Goal: Transaction & Acquisition: Purchase product/service

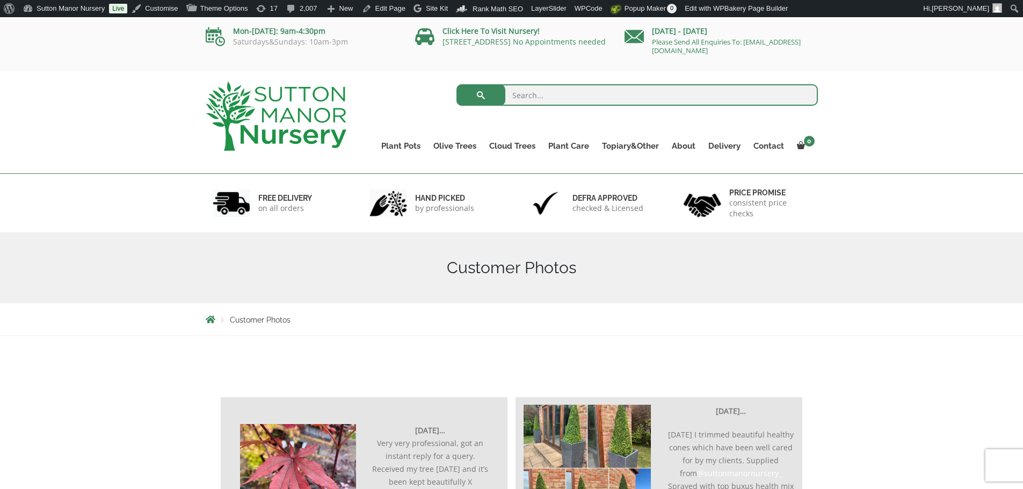
click at [313, 130] on img at bounding box center [276, 116] width 141 height 69
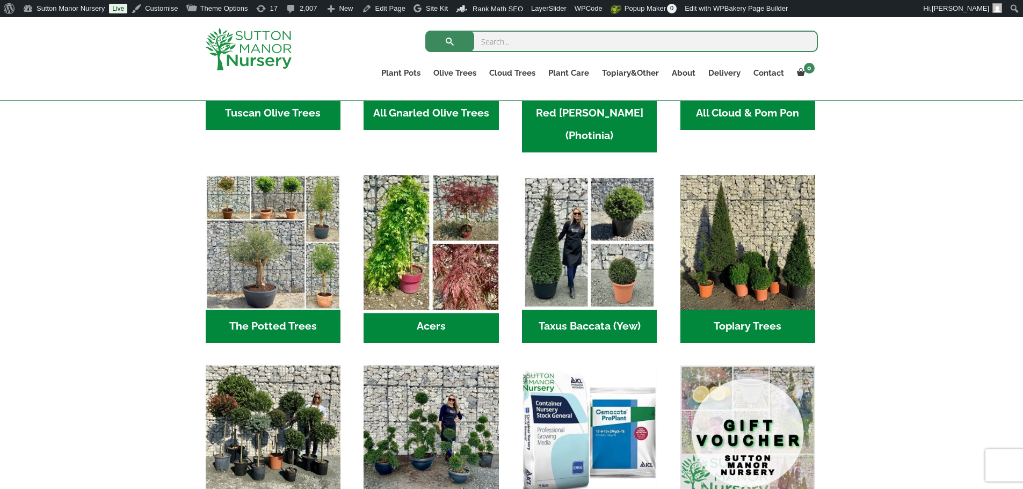
scroll to position [644, 0]
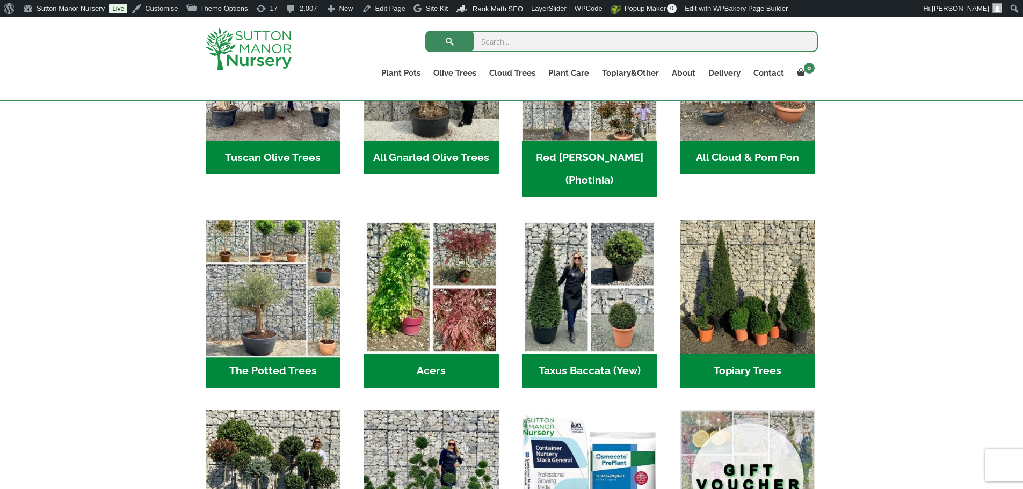
click at [289, 245] on img "Visit product category The Potted Trees" at bounding box center [273, 287] width 142 height 142
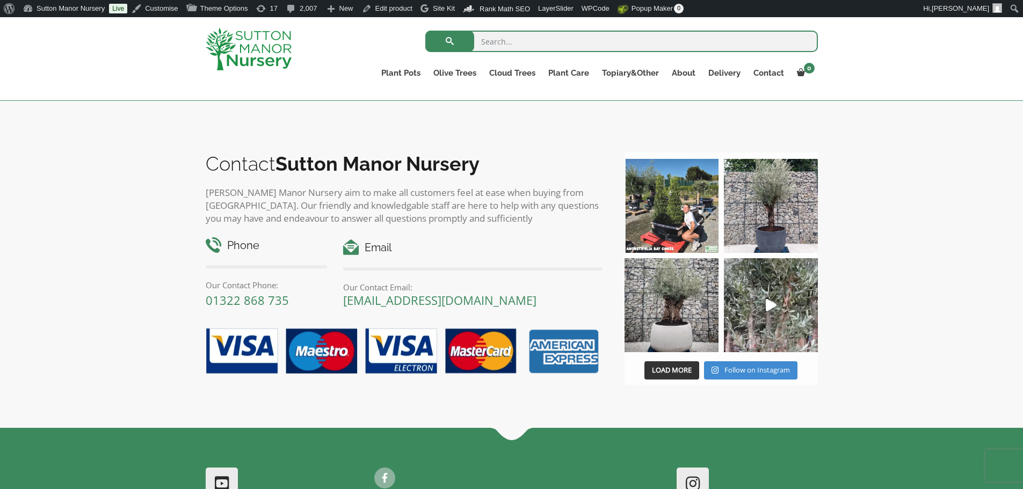
scroll to position [2577, 0]
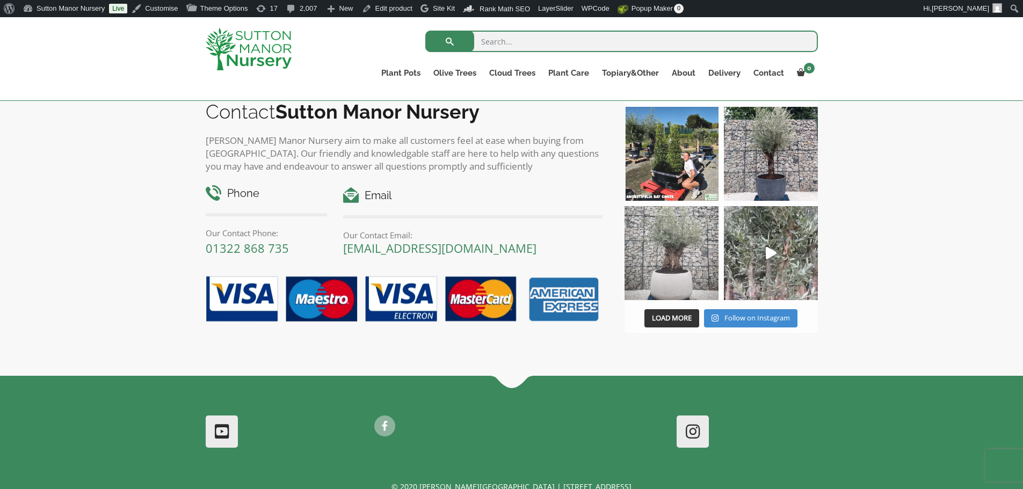
click at [687, 297] on img at bounding box center [671, 253] width 94 height 94
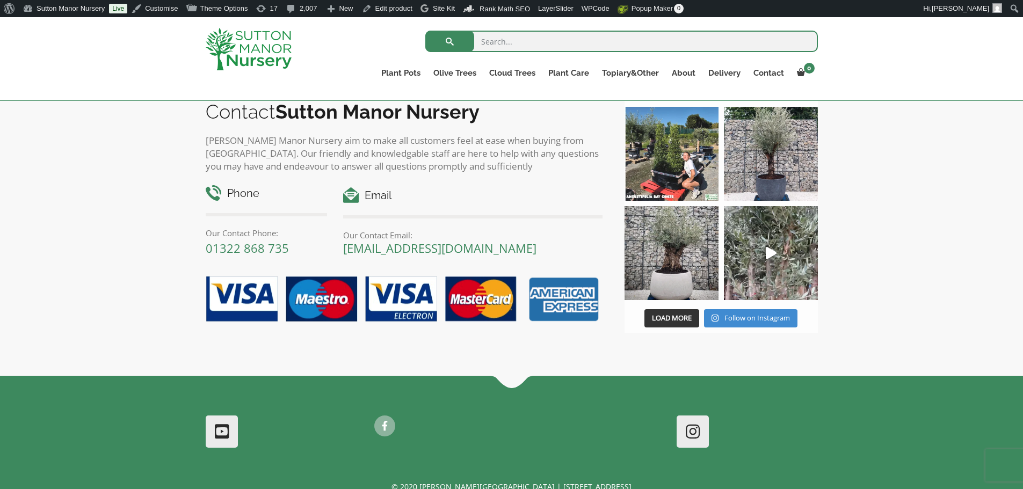
click at [266, 46] on img at bounding box center [249, 49] width 86 height 42
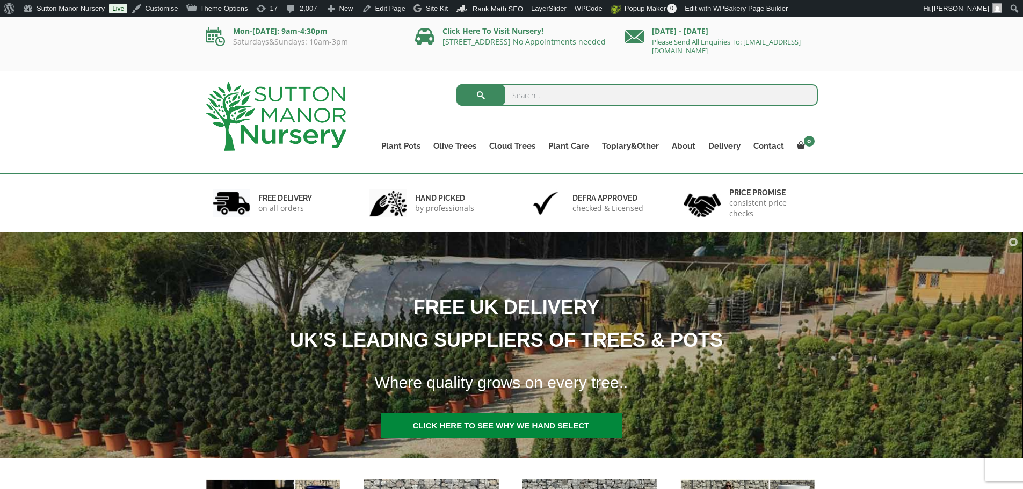
click at [533, 98] on input "search" at bounding box center [636, 94] width 361 height 21
type input "j511"
click at [456, 84] on button "submit" at bounding box center [480, 94] width 49 height 21
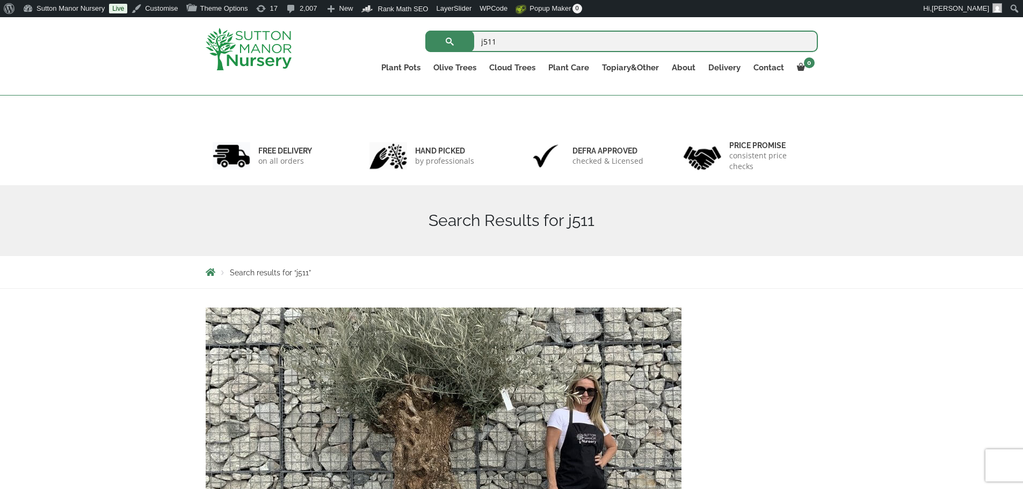
scroll to position [215, 0]
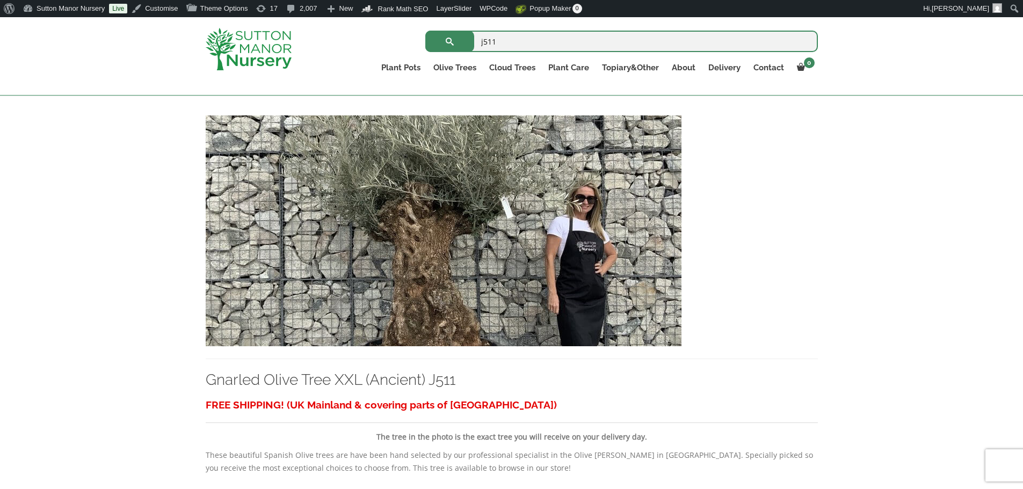
click at [499, 245] on img at bounding box center [444, 230] width 476 height 231
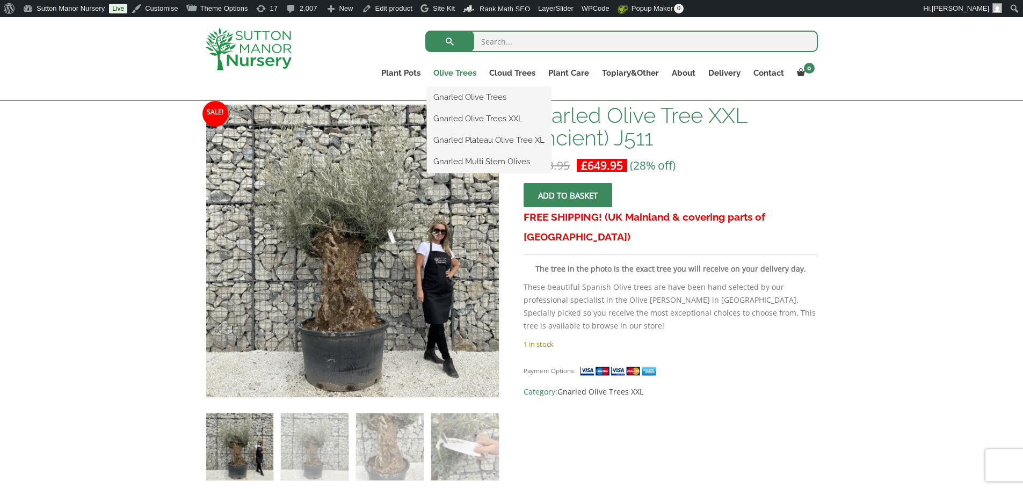
click at [451, 75] on link "Olive Trees" at bounding box center [455, 72] width 56 height 15
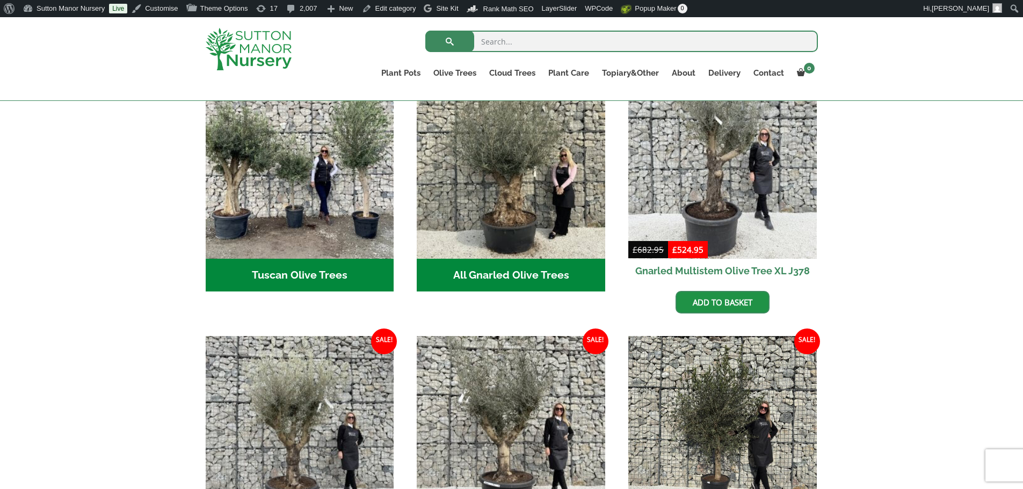
scroll to position [429, 0]
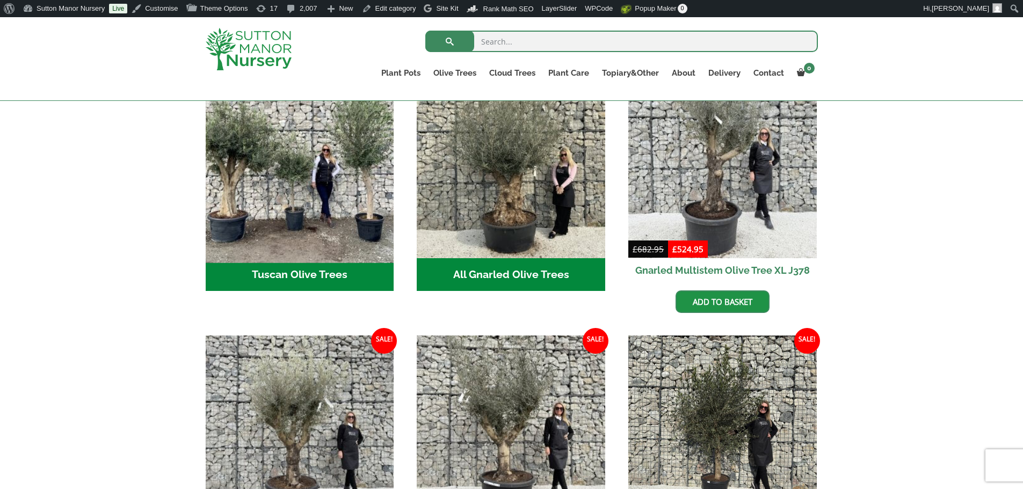
click at [325, 180] on img "Visit product category Tuscan Olive Trees" at bounding box center [300, 164] width 198 height 198
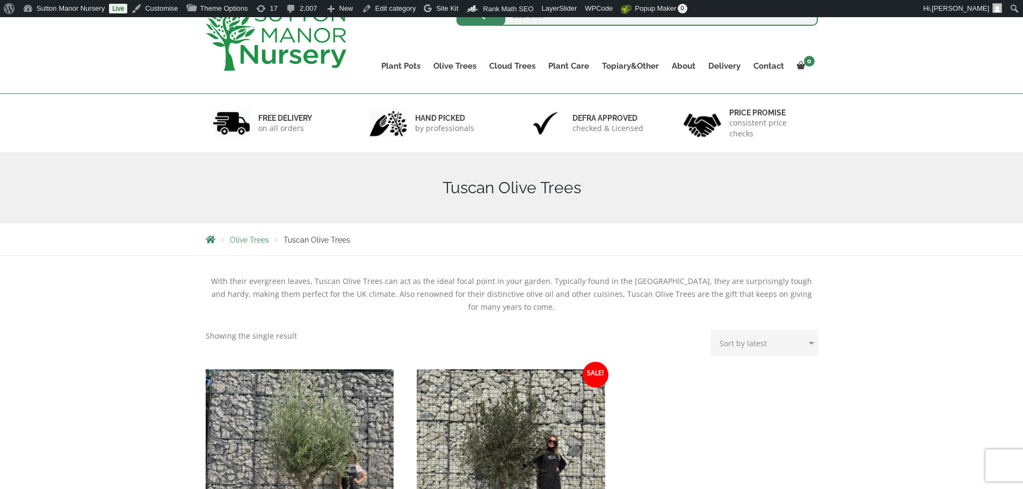
scroll to position [268, 0]
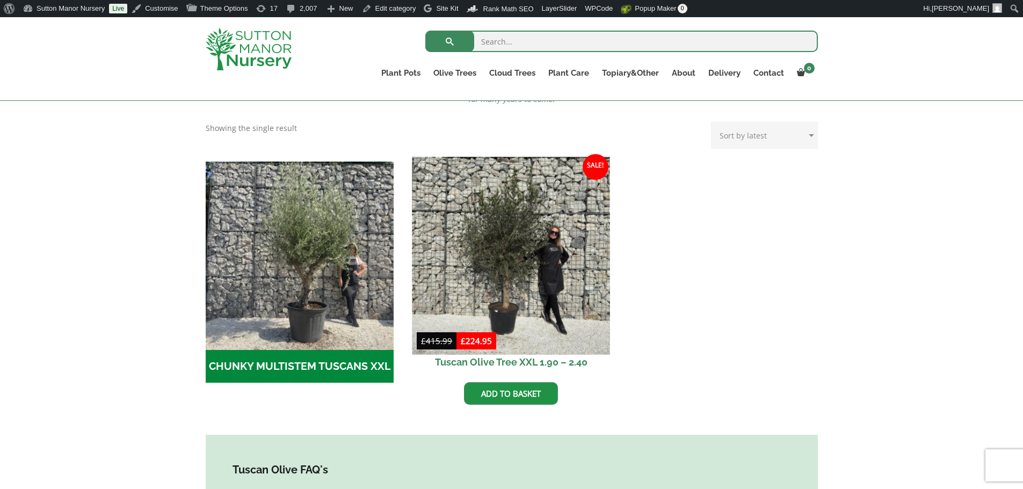
click at [526, 252] on img at bounding box center [511, 256] width 198 height 198
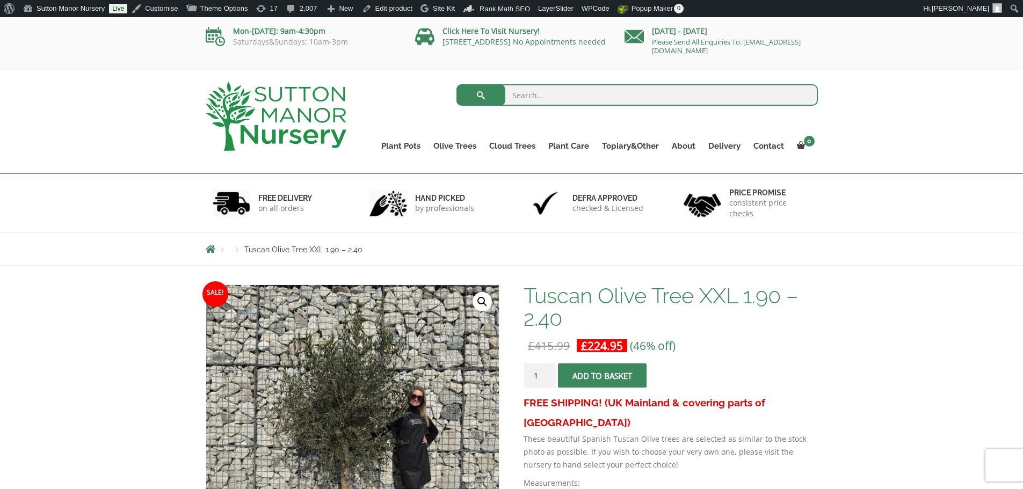
click at [602, 376] on span "submit" at bounding box center [602, 376] width 0 height 0
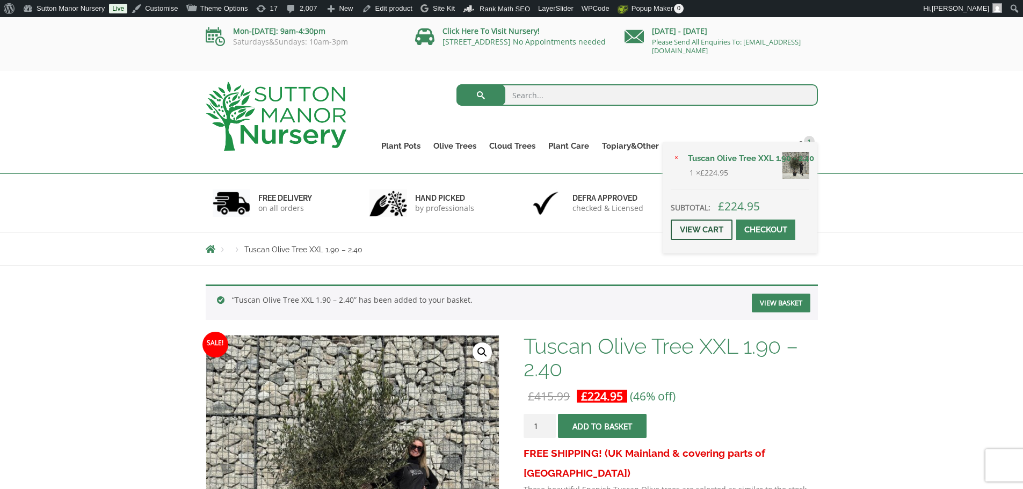
click at [714, 228] on link "View cart" at bounding box center [701, 230] width 62 height 20
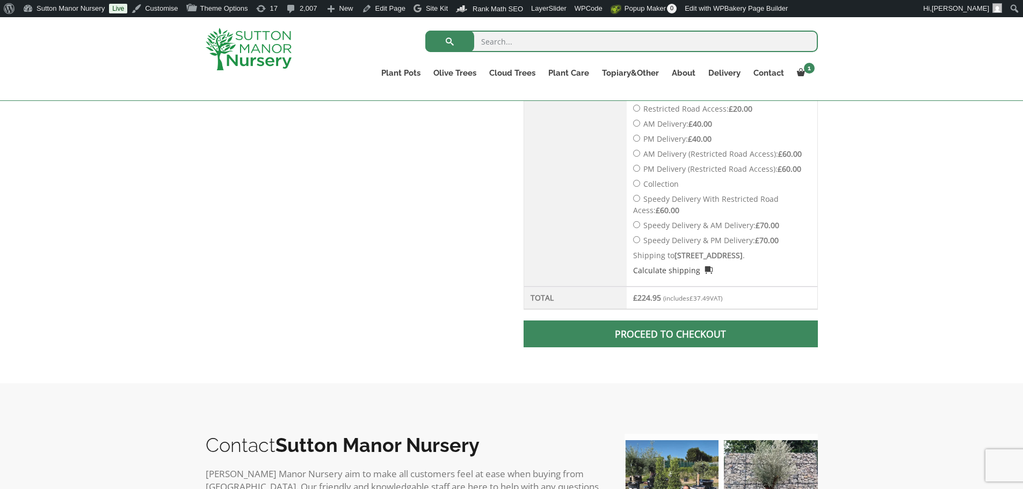
scroll to position [590, 0]
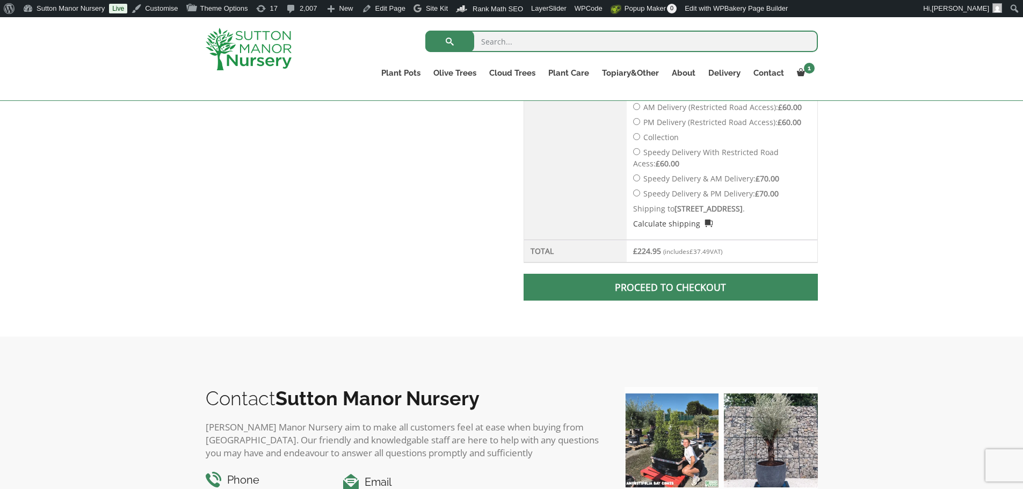
click at [670, 287] on span at bounding box center [670, 287] width 0 height 0
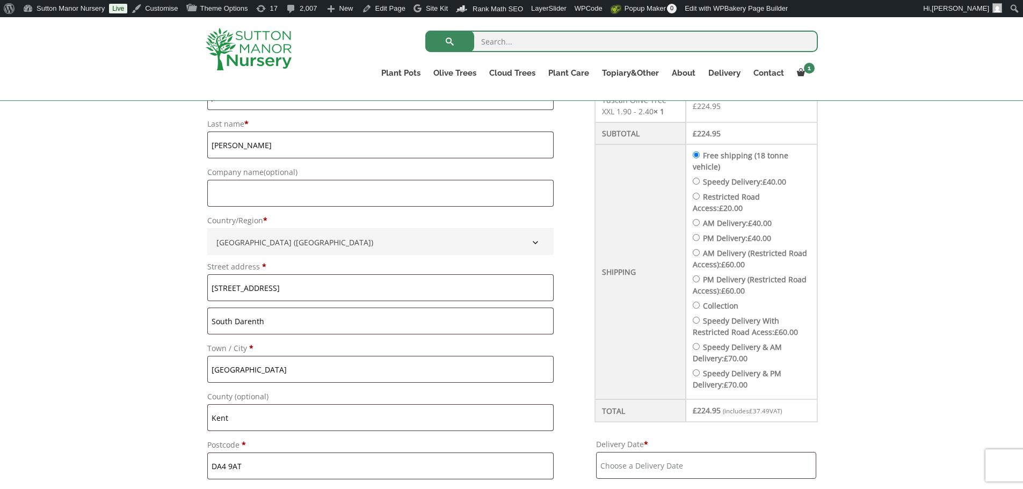
scroll to position [356, 0]
